Goal: Information Seeking & Learning: Find specific fact

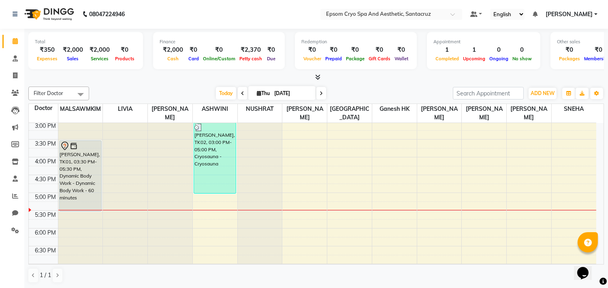
scroll to position [217, 0]
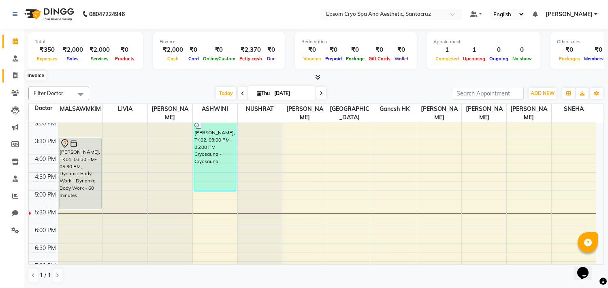
click at [13, 72] on span at bounding box center [15, 75] width 14 height 9
select select "service"
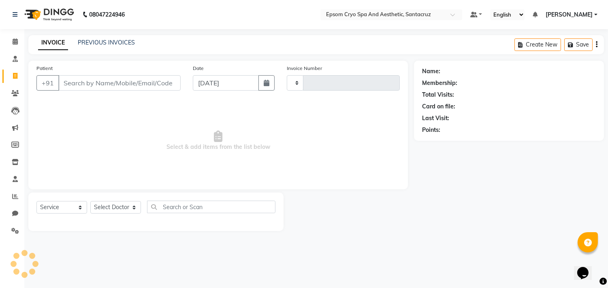
type input "0536"
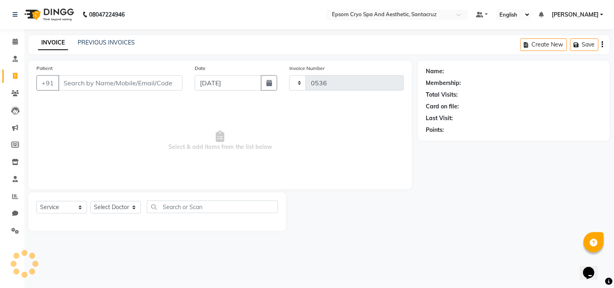
select select "8028"
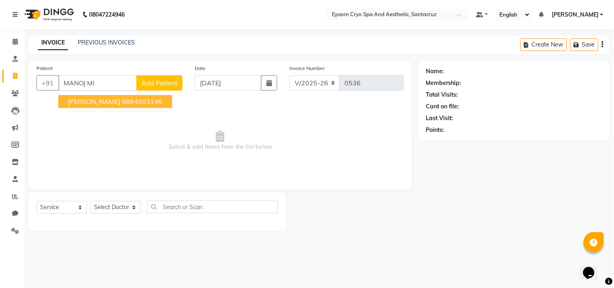
click at [84, 100] on span "[PERSON_NAME]" at bounding box center [94, 102] width 52 height 8
type input "9884003146"
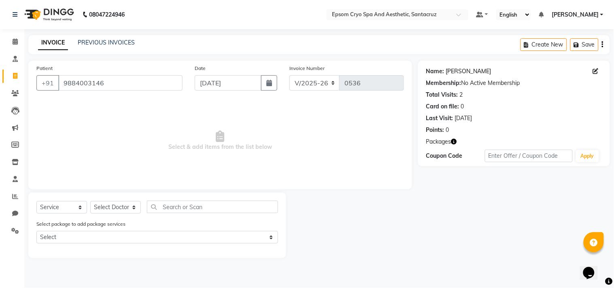
click at [459, 69] on link "[PERSON_NAME]" at bounding box center [468, 71] width 45 height 9
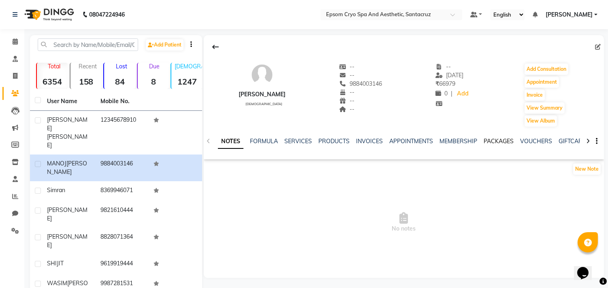
click at [488, 143] on link "PACKAGES" at bounding box center [499, 141] width 30 height 7
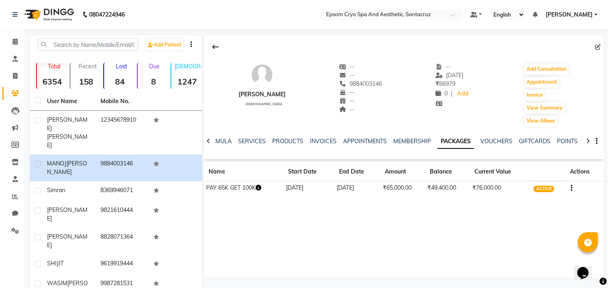
click at [261, 186] on icon "button" at bounding box center [259, 188] width 6 height 6
click at [232, 188] on td "PAY 65K GET 100K" at bounding box center [243, 188] width 79 height 14
click at [207, 147] on div at bounding box center [208, 141] width 9 height 16
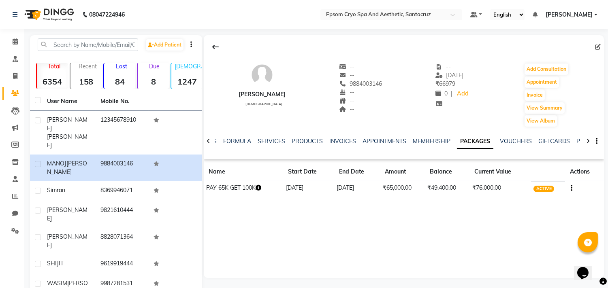
click at [207, 147] on div at bounding box center [208, 141] width 9 height 16
click at [207, 147] on div "NOTES FORMULA SERVICES PRODUCTS INVOICES APPOINTMENTS MEMBERSHIP PACKAGES VOUCH…" at bounding box center [404, 142] width 400 height 28
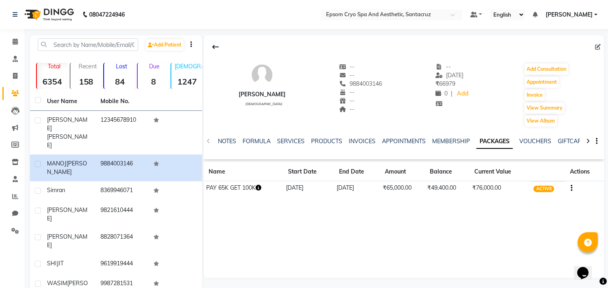
click at [207, 147] on div "NOTES FORMULA SERVICES PRODUCTS INVOICES APPOINTMENTS MEMBERSHIP PACKAGES VOUCH…" at bounding box center [404, 142] width 400 height 28
drag, startPoint x: 207, startPoint y: 147, endPoint x: 228, endPoint y: 136, distance: 24.1
click at [228, 136] on div "NOTES FORMULA SERVICES PRODUCTS INVOICES APPOINTMENTS MEMBERSHIP PACKAGES VOUCH…" at bounding box center [404, 142] width 400 height 28
click at [228, 143] on link "NOTES" at bounding box center [227, 141] width 18 height 7
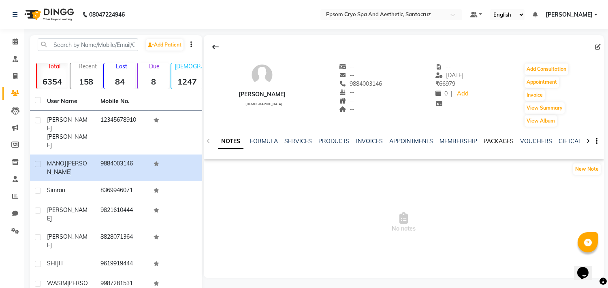
click at [485, 143] on link "PACKAGES" at bounding box center [499, 141] width 30 height 7
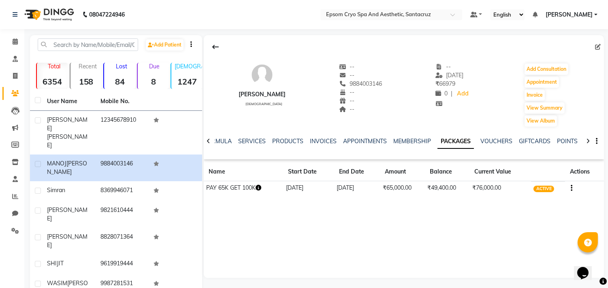
click at [260, 189] on icon "button" at bounding box center [259, 188] width 6 height 6
click at [358, 234] on div "MANOJ MISTRY male -- -- 9884003146 -- -- -- -- 03-09-2025 ₹ 66979 0 | Add Add C…" at bounding box center [404, 156] width 400 height 243
click at [260, 188] on icon "button" at bounding box center [259, 188] width 6 height 6
click at [245, 140] on link "SERVICES" at bounding box center [252, 141] width 28 height 7
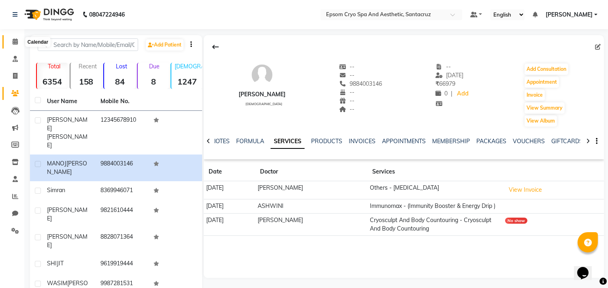
click at [15, 46] on span at bounding box center [15, 41] width 14 height 9
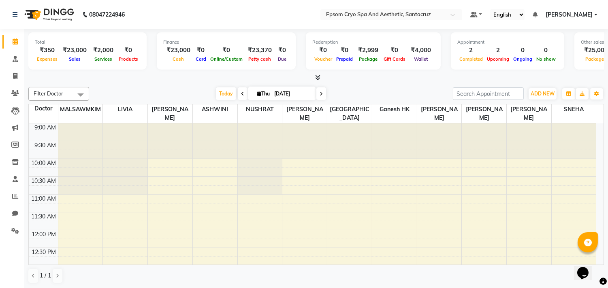
click at [274, 93] on input "[DATE]" at bounding box center [292, 94] width 40 height 12
select select "9"
select select "2025"
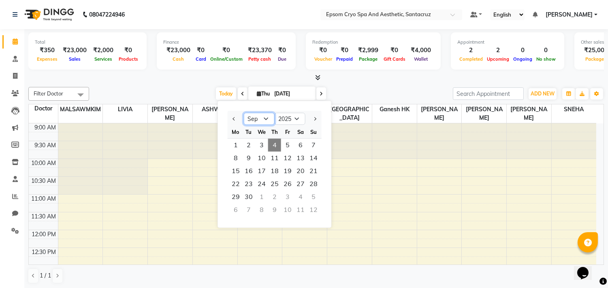
click at [260, 119] on select "Jan Feb Mar Apr May Jun Jul Aug Sep Oct Nov Dec" at bounding box center [259, 119] width 31 height 12
select select "8"
click at [244, 113] on select "Jan Feb Mar Apr May Jun Jul Aug Sep Oct Nov Dec" at bounding box center [259, 119] width 31 height 12
click at [251, 171] on span "12" at bounding box center [248, 171] width 13 height 13
type input "12-08-2025"
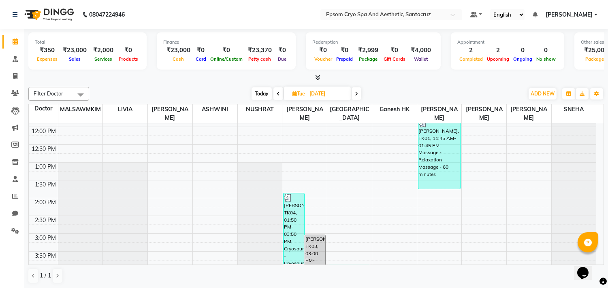
scroll to position [90, 0]
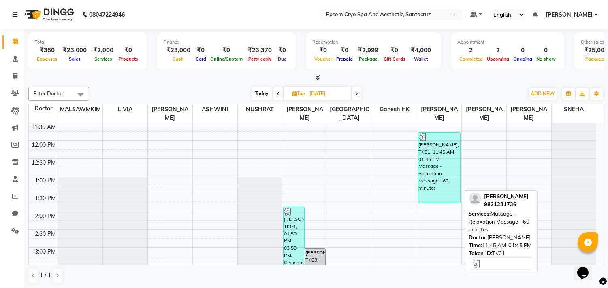
click at [450, 170] on div "David, TK01, 11:45 AM-01:45 PM, Massage - Relaxation Massage - 60 minutes" at bounding box center [439, 168] width 42 height 70
select select "3"
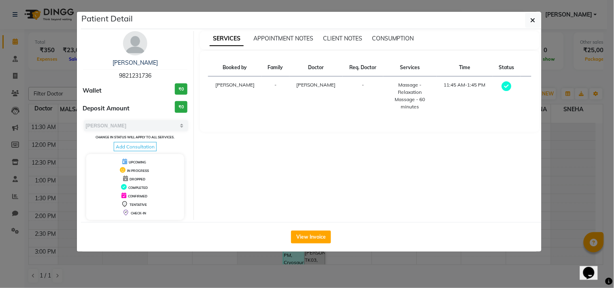
click at [143, 74] on span "9821231736" at bounding box center [135, 75] width 32 height 7
copy span "9821231736"
click at [26, 41] on ngb-modal-window "Patient Detail David 9821231736 Wallet ₹0 Deposit Amount ₹0 Select MARK DONE UP…" at bounding box center [307, 144] width 614 height 288
